Goal: Find specific page/section: Find specific page/section

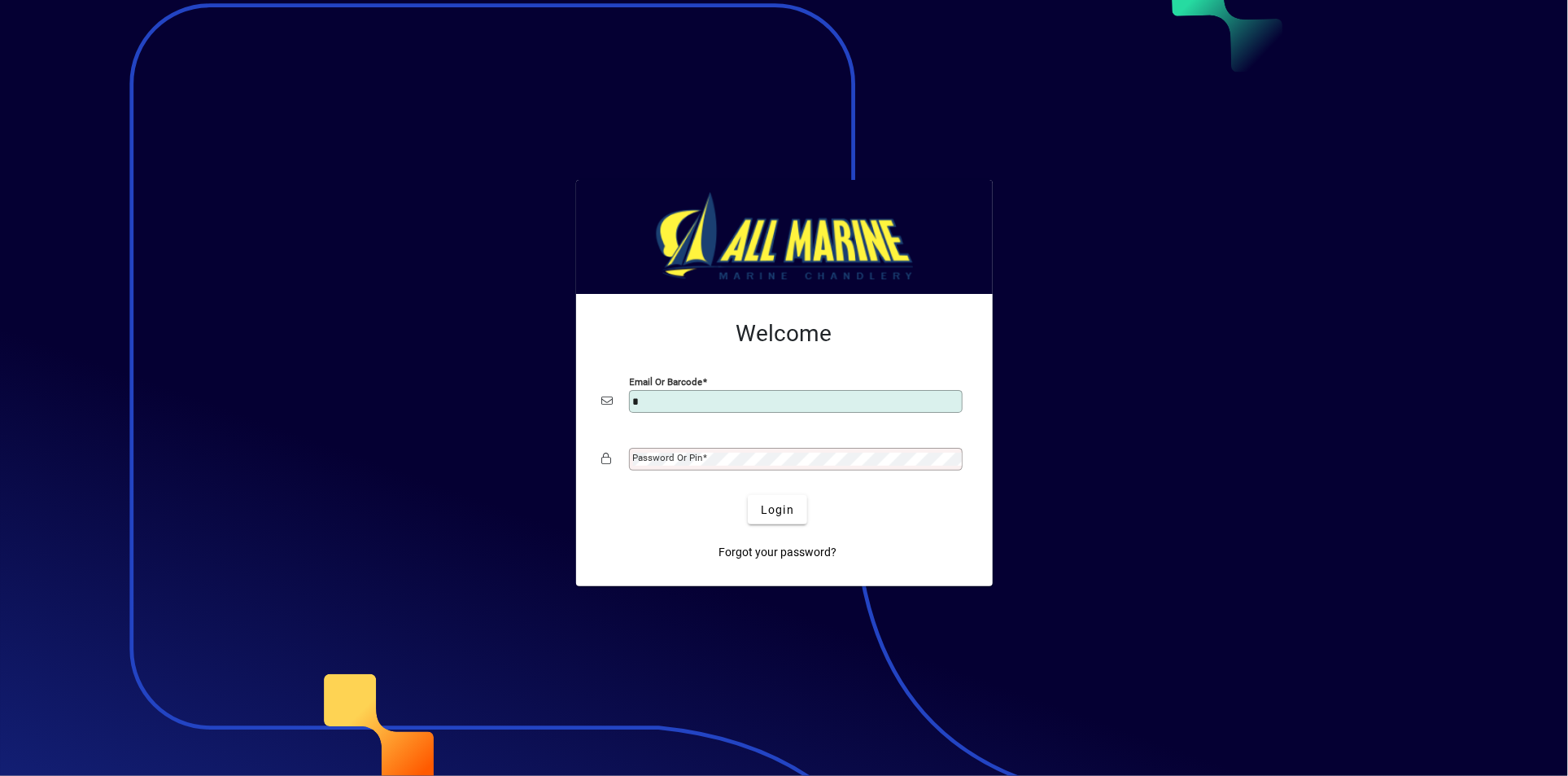
type input "**********"
click at [748, 495] on button "Login" at bounding box center [777, 509] width 60 height 29
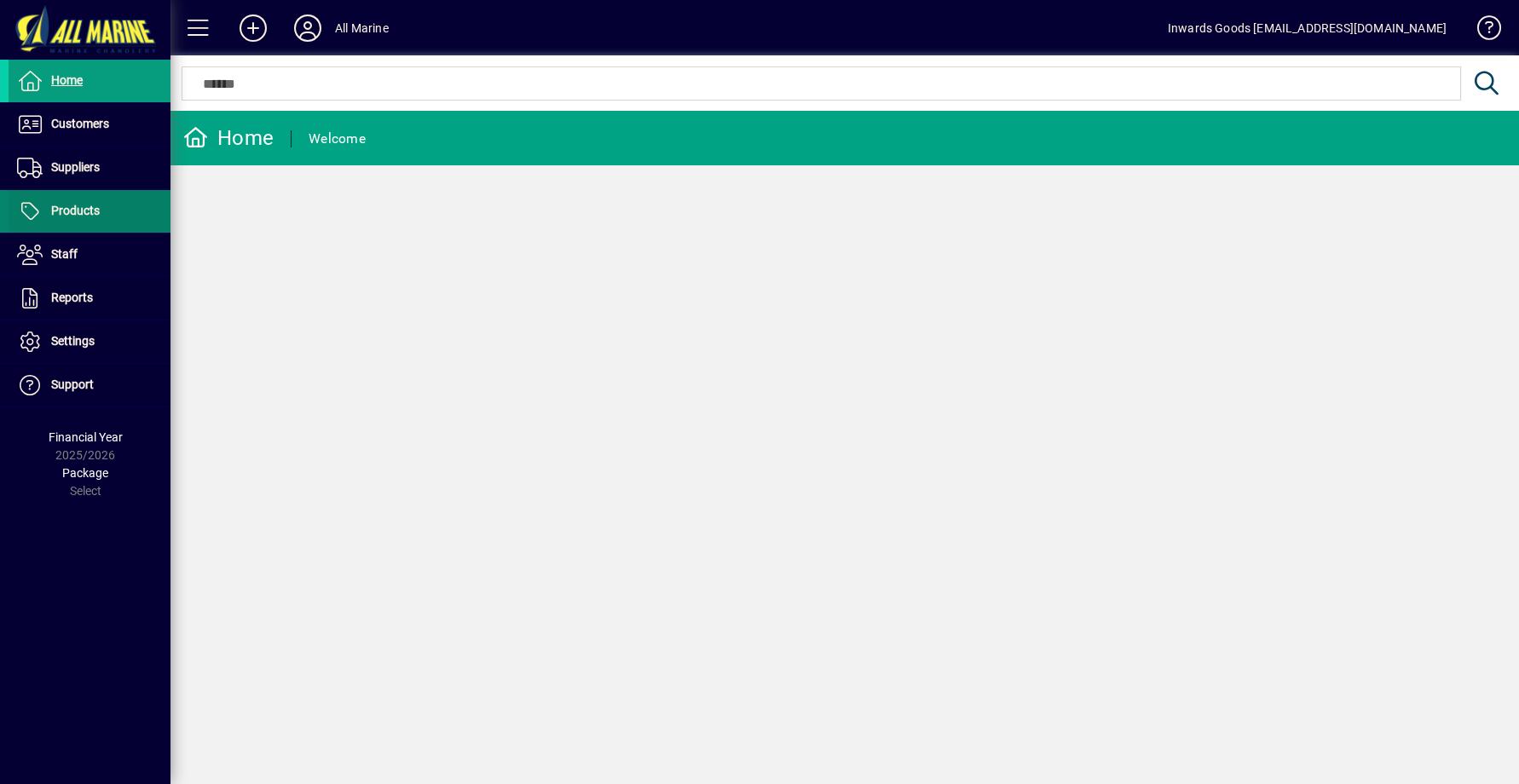
click at [69, 207] on span "Products" at bounding box center [76, 210] width 49 height 14
